Goal: Transaction & Acquisition: Purchase product/service

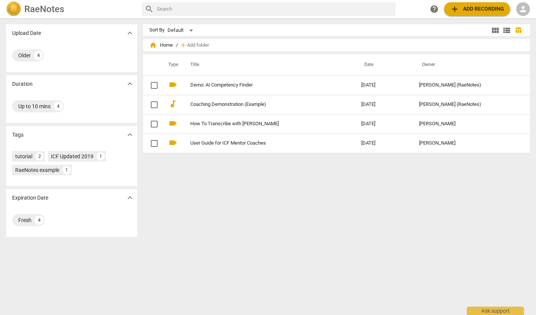
click at [521, 6] on span "person" at bounding box center [523, 9] width 9 height 9
click at [516, 18] on li "Login" at bounding box center [516, 18] width 27 height 18
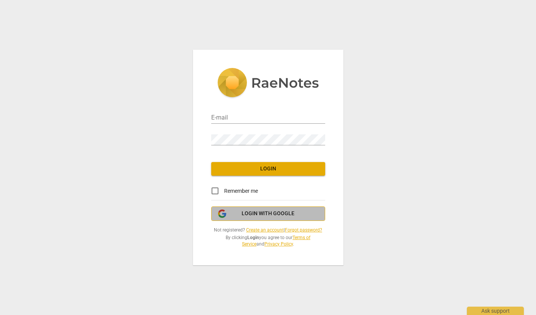
click at [266, 213] on span "Login with Google" at bounding box center [268, 214] width 53 height 8
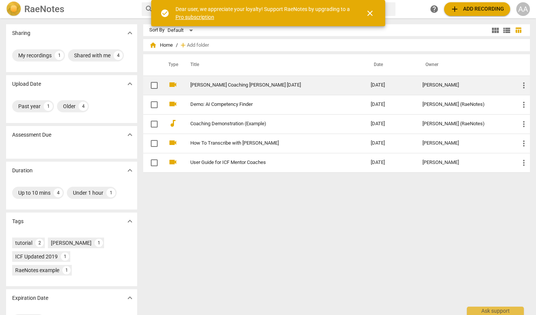
click at [223, 82] on link "[PERSON_NAME] Coaching [PERSON_NAME] [DATE]" at bounding box center [266, 85] width 153 height 6
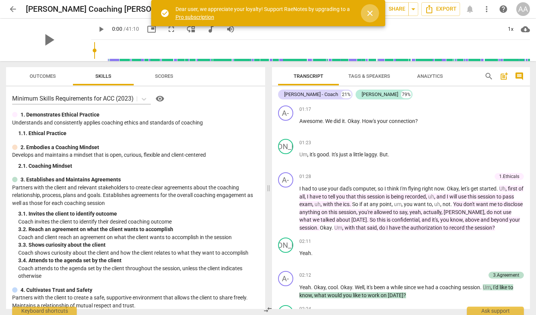
click at [371, 14] on span "close" at bounding box center [370, 13] width 9 height 9
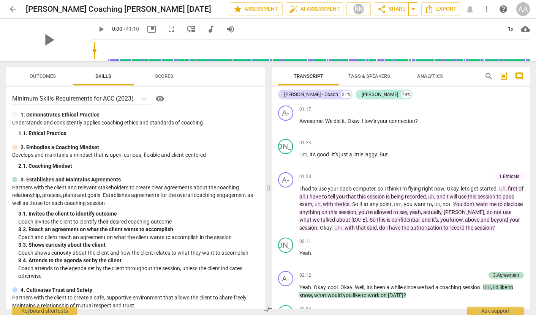
click at [415, 11] on span "arrow_drop_down" at bounding box center [413, 9] width 9 height 9
click at [394, 6] on span "share Share" at bounding box center [391, 9] width 28 height 9
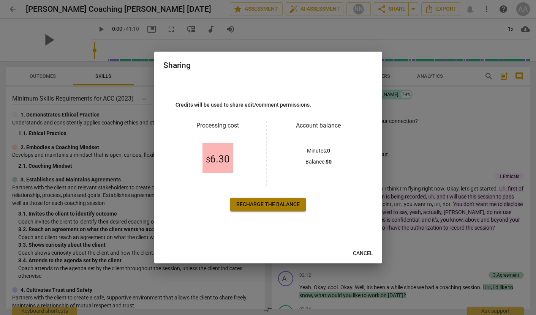
click at [263, 207] on span "Recharge the balance" at bounding box center [267, 205] width 63 height 8
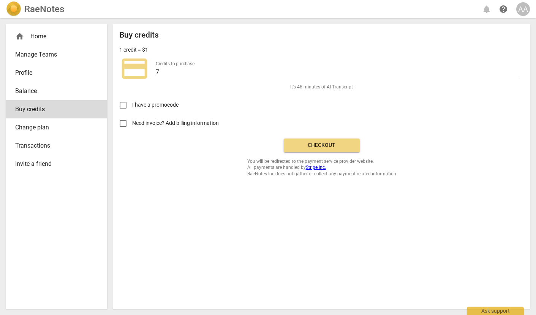
click at [314, 145] on span "Checkout" at bounding box center [322, 146] width 64 height 8
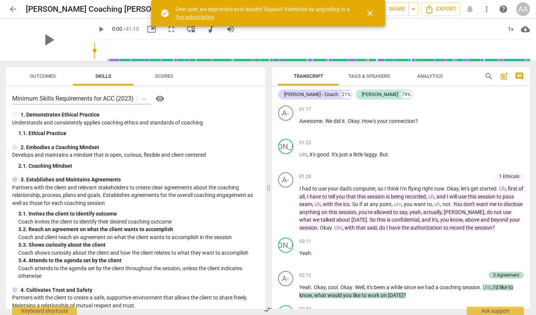
click at [366, 13] on span "close" at bounding box center [370, 13] width 9 height 9
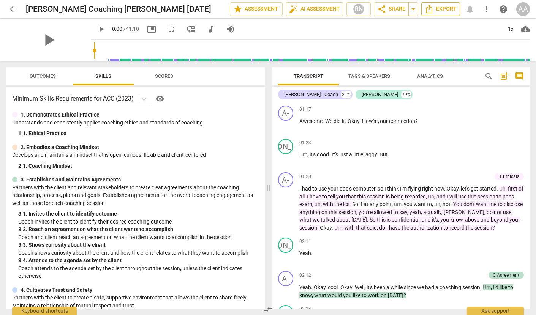
click at [434, 11] on icon "Export" at bounding box center [429, 9] width 9 height 9
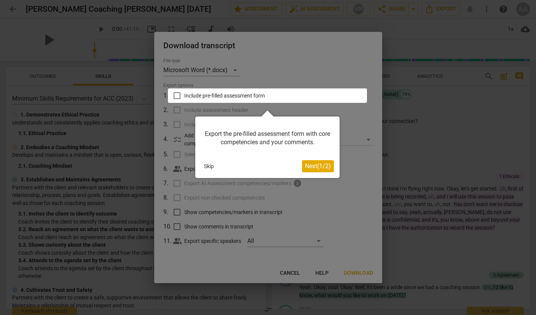
click at [265, 66] on div at bounding box center [268, 157] width 536 height 315
click at [204, 167] on button "Skip" at bounding box center [209, 166] width 16 height 11
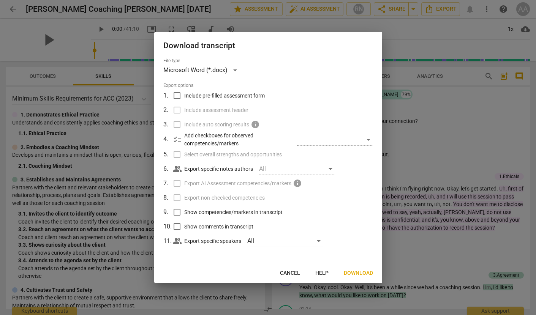
click at [177, 214] on input "Show competencies/markers in transcript" at bounding box center [177, 212] width 14 height 14
checkbox input "true"
click at [357, 271] on span "Download" at bounding box center [358, 274] width 29 height 8
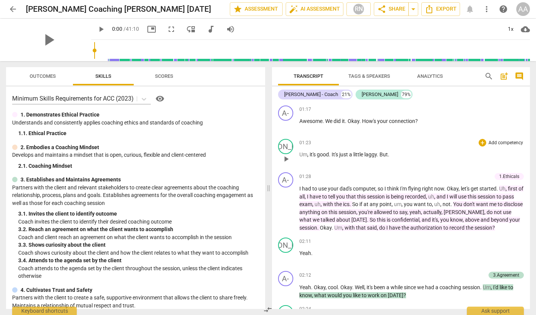
click at [438, 144] on div "01:23 + Add competency keyboard_arrow_right" at bounding box center [411, 143] width 225 height 8
